Goal: Find specific page/section: Find specific page/section

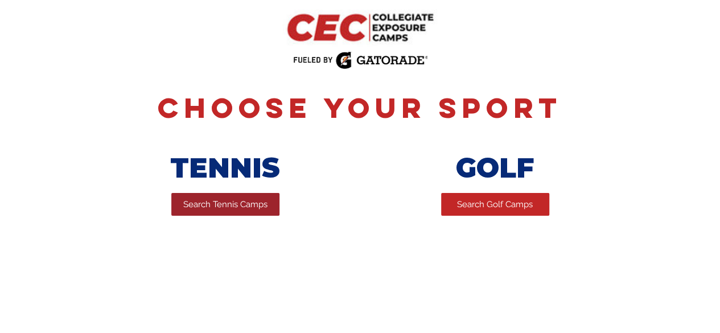
click at [231, 211] on span "Search Tennis Camps" at bounding box center [225, 205] width 84 height 12
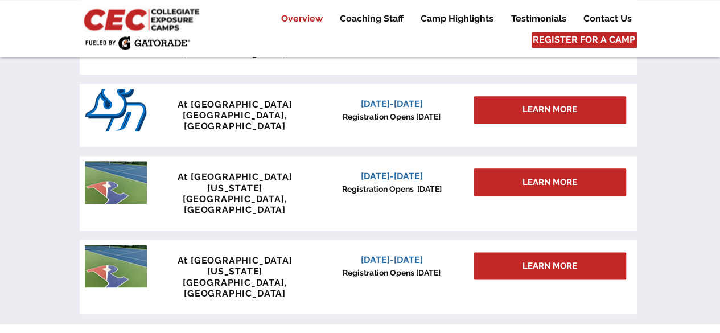
scroll to position [626, 0]
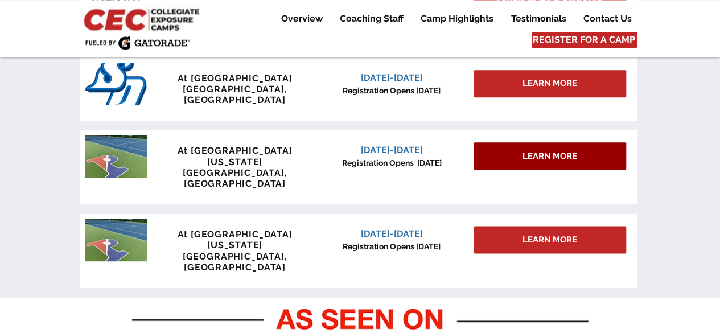
click at [547, 150] on span "LEARN MORE" at bounding box center [549, 156] width 55 height 12
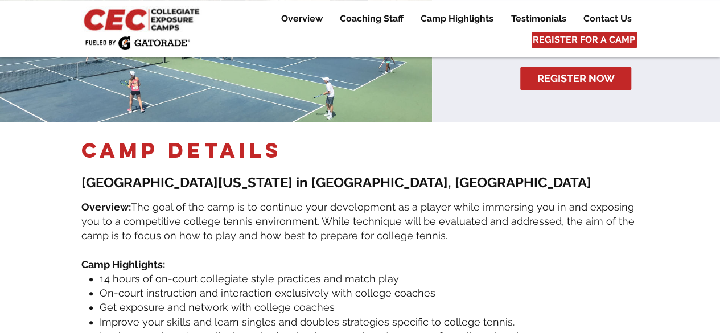
scroll to position [228, 0]
